Goal: Contribute content: Add original content to the website for others to see

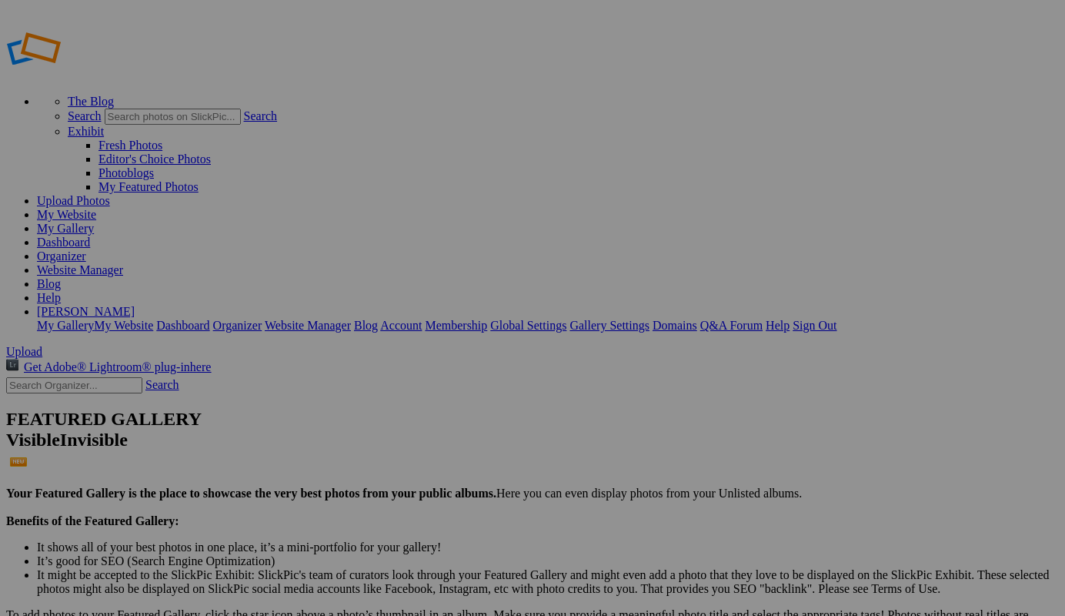
scroll to position [3, 0]
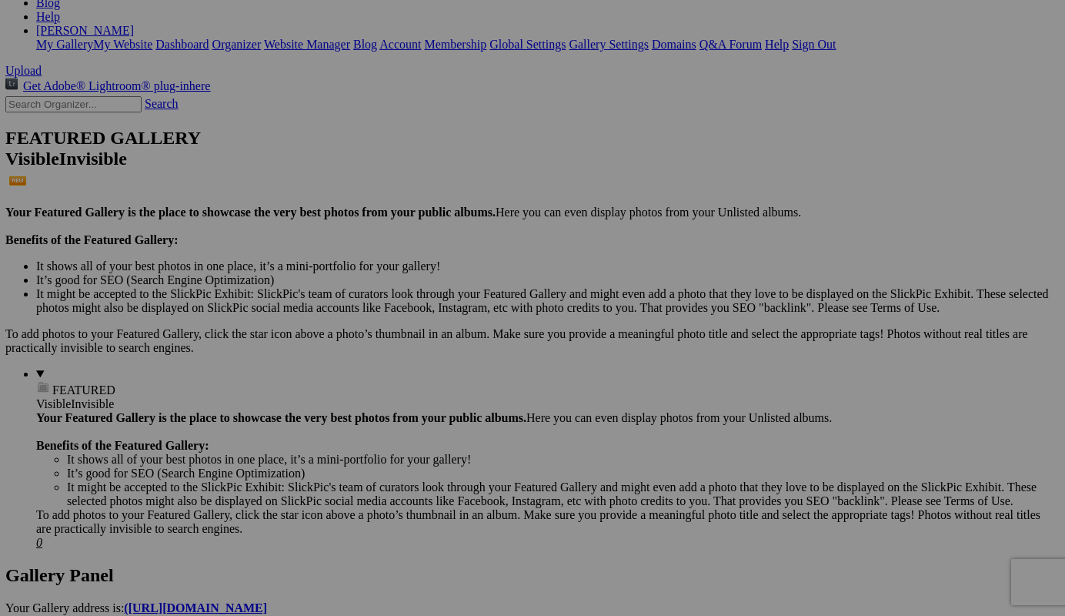
scroll to position [277, 1]
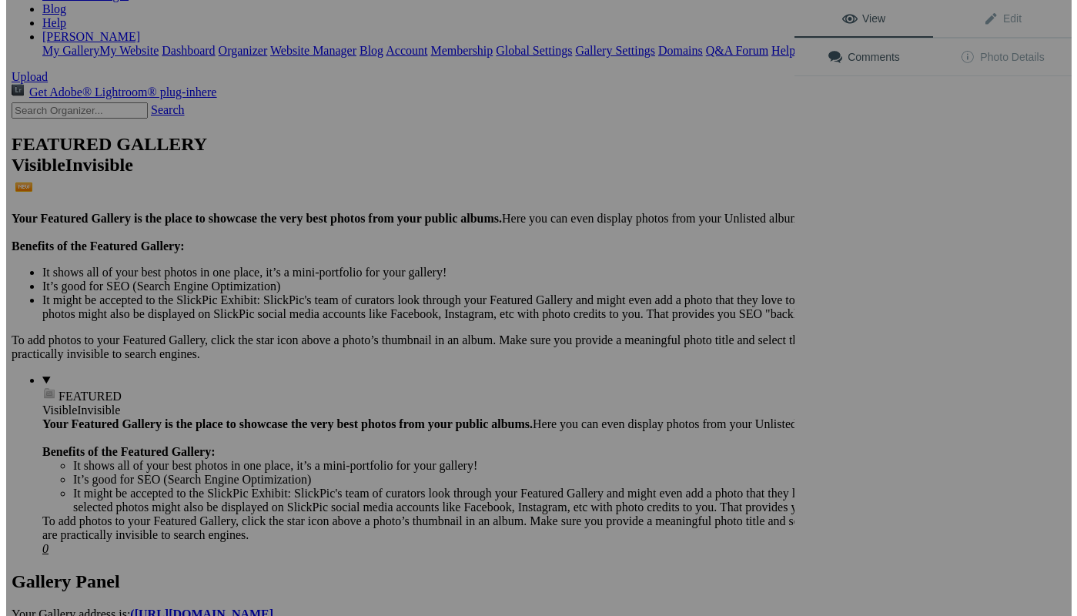
scroll to position [277, 0]
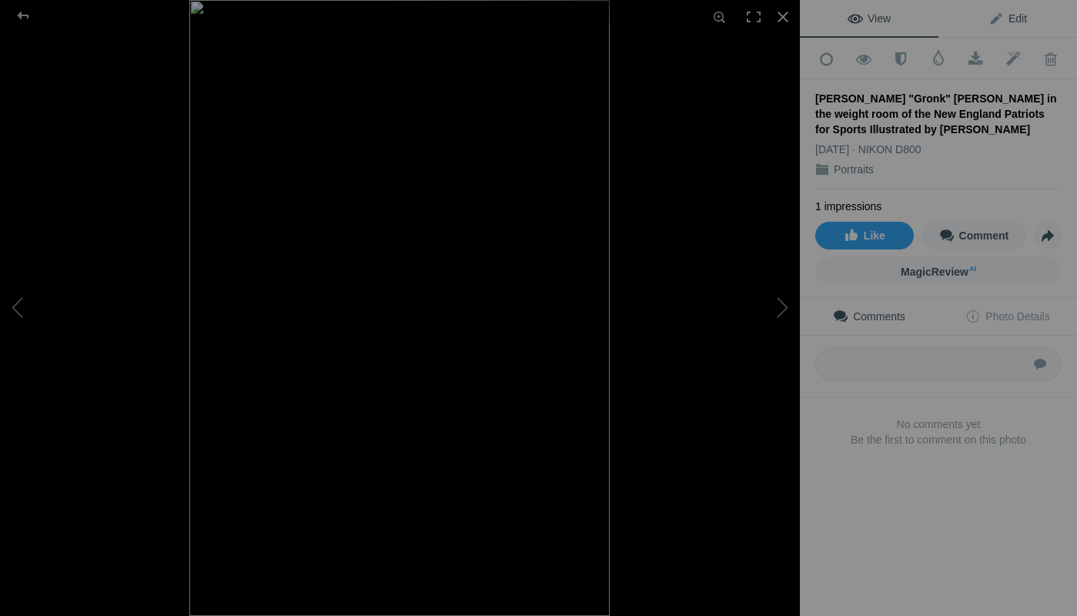
click at [1008, 18] on span "Edit" at bounding box center [1007, 18] width 38 height 12
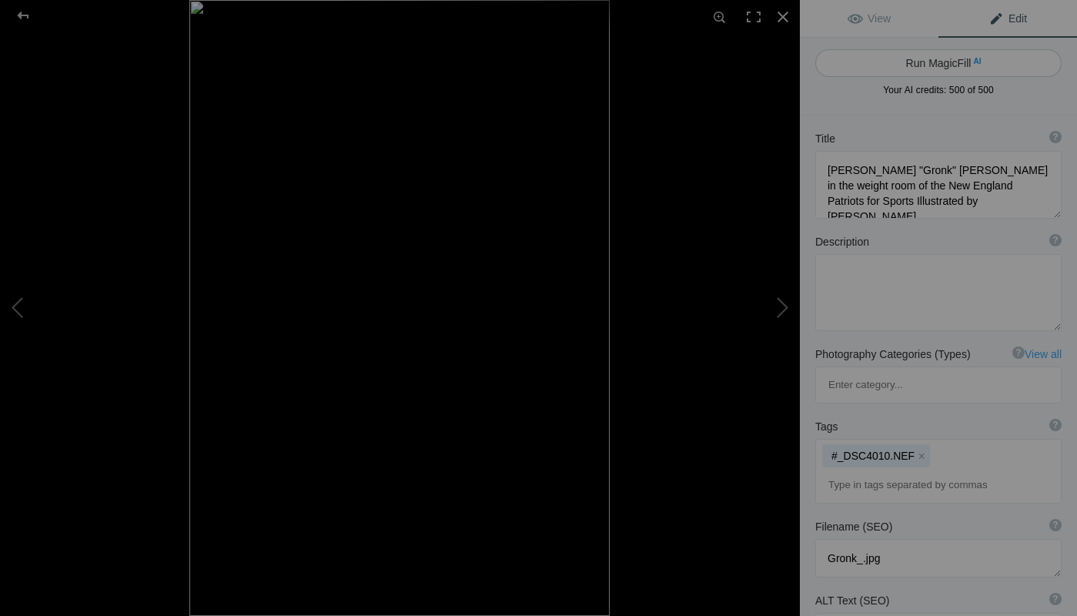
click at [938, 55] on button "Run MagicFill AI" at bounding box center [938, 63] width 246 height 28
type textarea "Rob Gronkowski Showcasing Strength in the New England Patriots Weight Room"
type textarea "In this striking image, NFL star Rob "Gronk" Gronkowski is captured in a moment…"
type textarea "rob-gronkowski-new-england-patriots-weight-room.jpg"
type textarea "Rob Gronkowski seated in the weight room of the New England Patriots, showcasin…"
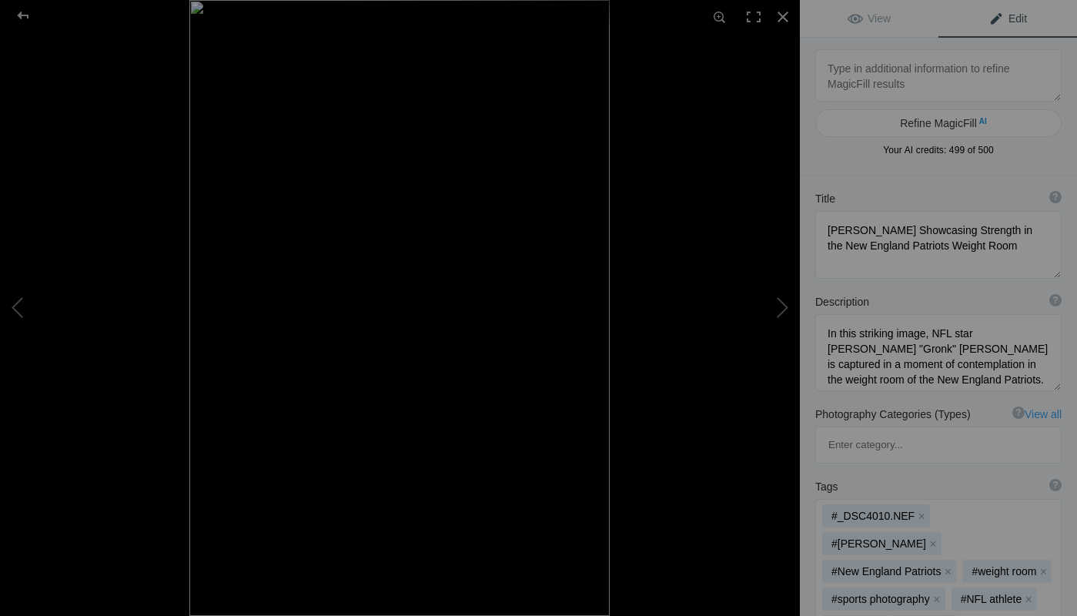
scroll to position [0, 0]
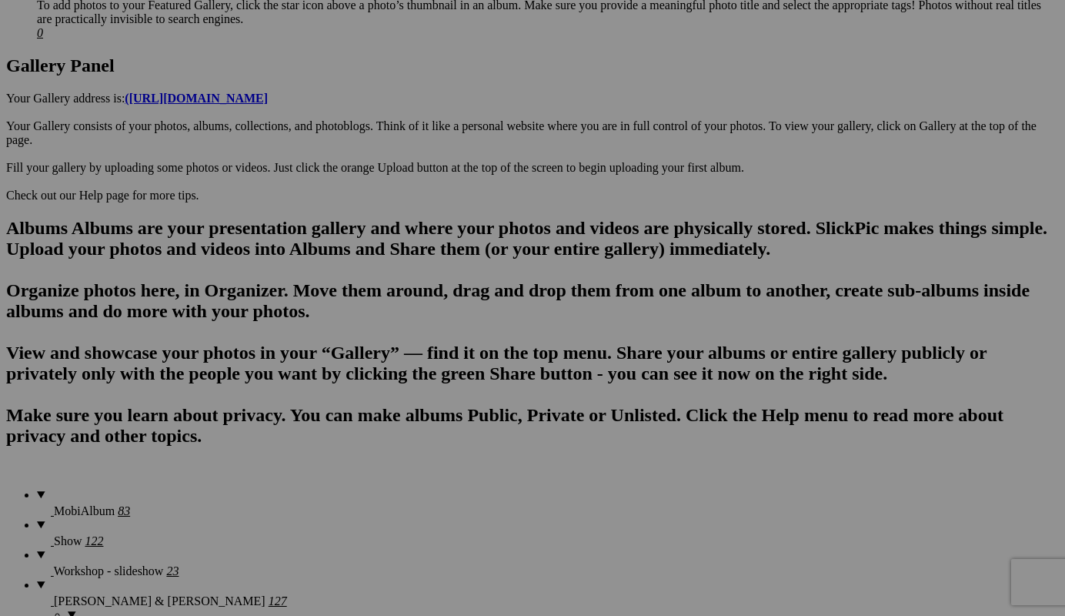
scroll to position [791, 0]
